Goal: Task Accomplishment & Management: Use online tool/utility

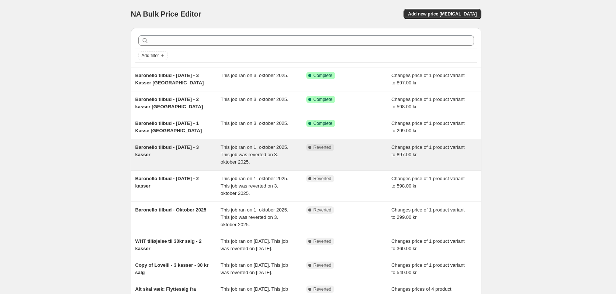
click at [176, 148] on span "Baronello tilbud - [DATE] - 3 kasser" at bounding box center [166, 151] width 63 height 13
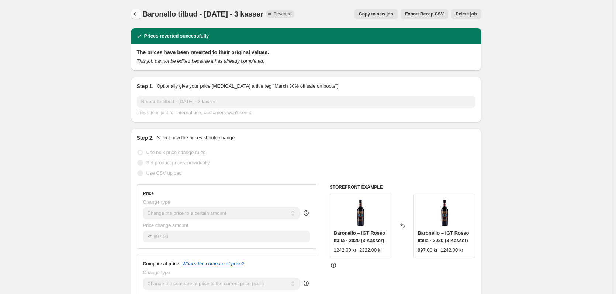
click at [133, 15] on button "Price change jobs" at bounding box center [136, 14] width 10 height 10
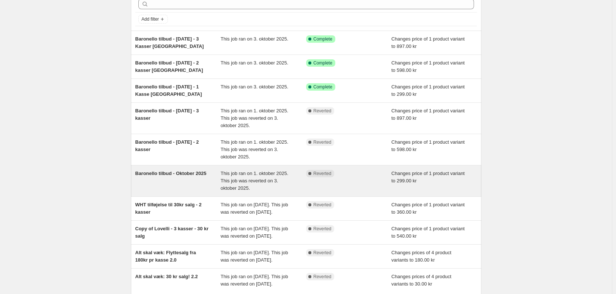
scroll to position [37, 0]
click at [166, 176] on span "Baronello tilbud - Oktober 2025" at bounding box center [170, 173] width 71 height 6
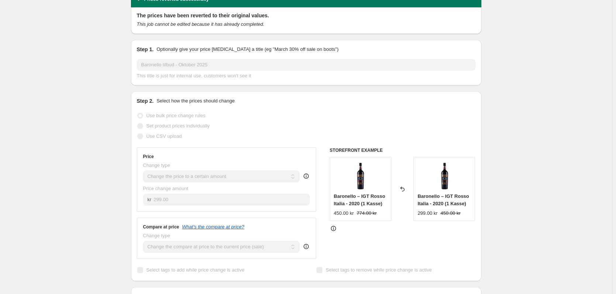
scroll to position [74, 0]
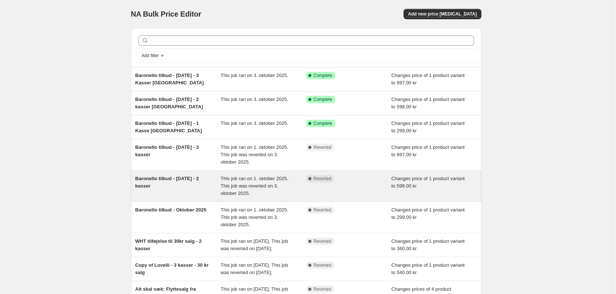
click at [172, 177] on span "Baronello tilbud - [DATE] - 2 kasser" at bounding box center [166, 182] width 63 height 13
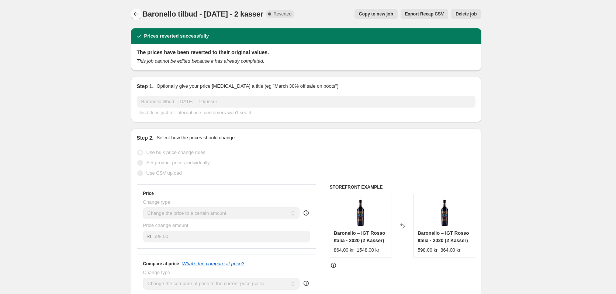
click at [138, 14] on icon "Price change jobs" at bounding box center [135, 13] width 7 height 7
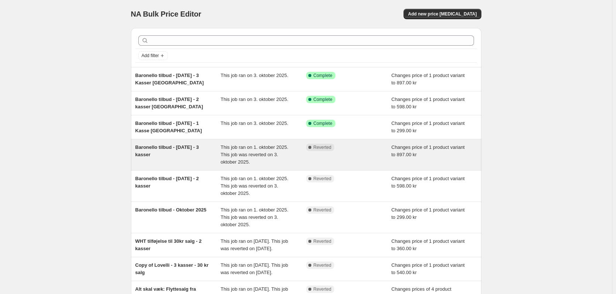
click at [191, 144] on div "Baronello tilbud - [DATE] - 3 kasser" at bounding box center [178, 155] width 86 height 22
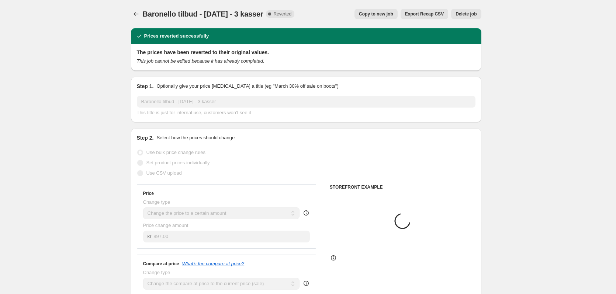
scroll to position [37, 0]
